Goal: Transaction & Acquisition: Purchase product/service

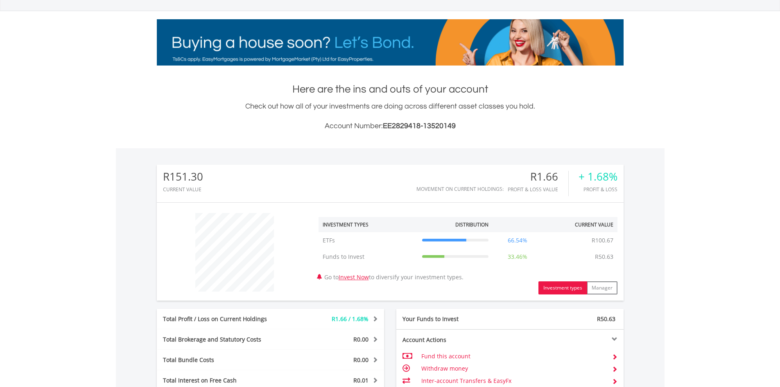
scroll to position [164, 0]
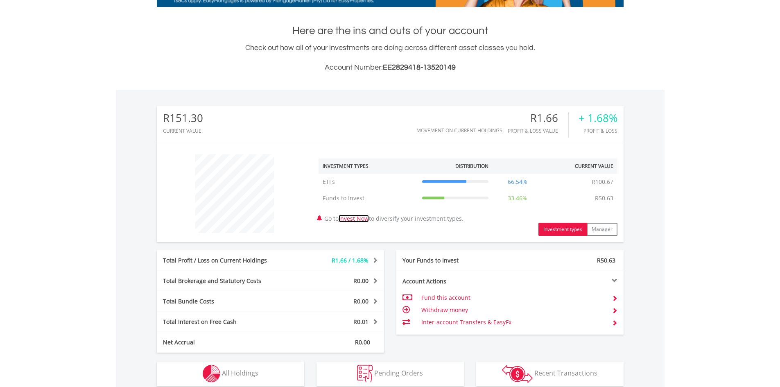
click at [359, 216] on link "Invest Now" at bounding box center [354, 218] width 30 height 8
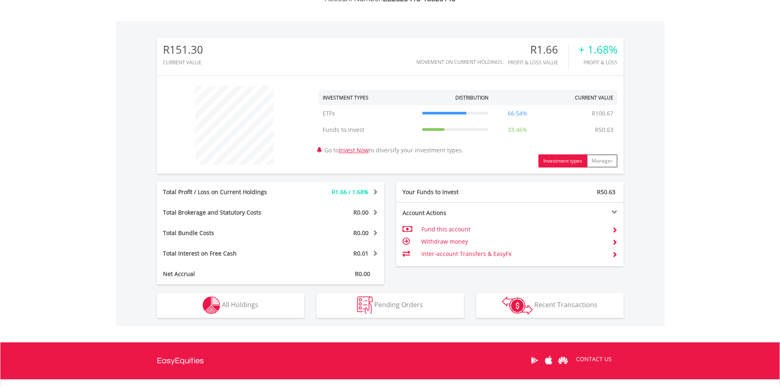
scroll to position [224, 0]
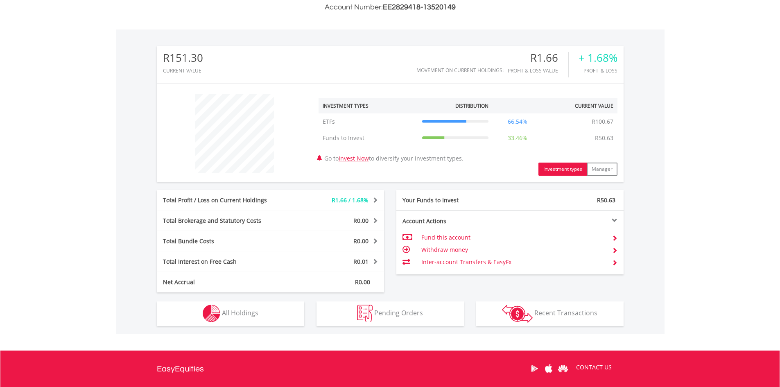
click at [612, 235] on span at bounding box center [615, 238] width 6 height 6
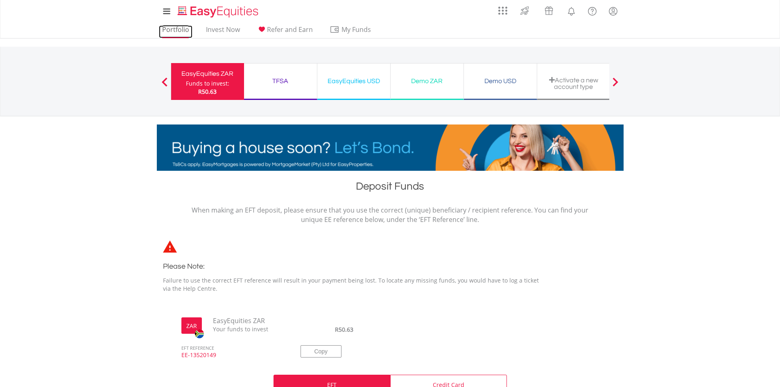
click at [179, 31] on link "Portfolio" at bounding box center [176, 31] width 34 height 13
